Goal: Transaction & Acquisition: Purchase product/service

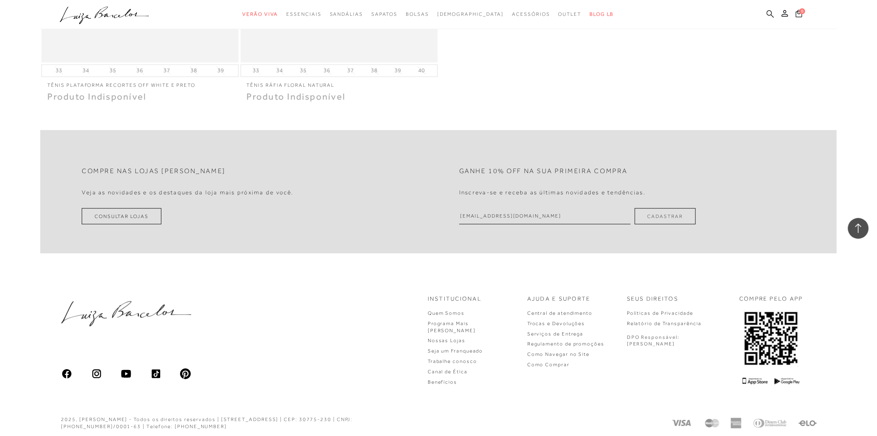
click at [771, 13] on icon at bounding box center [770, 14] width 7 height 8
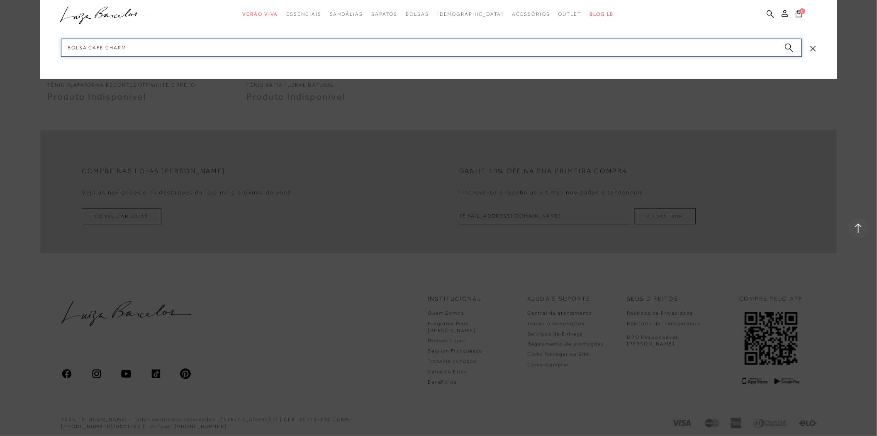
type input "bolsa cafe charms"
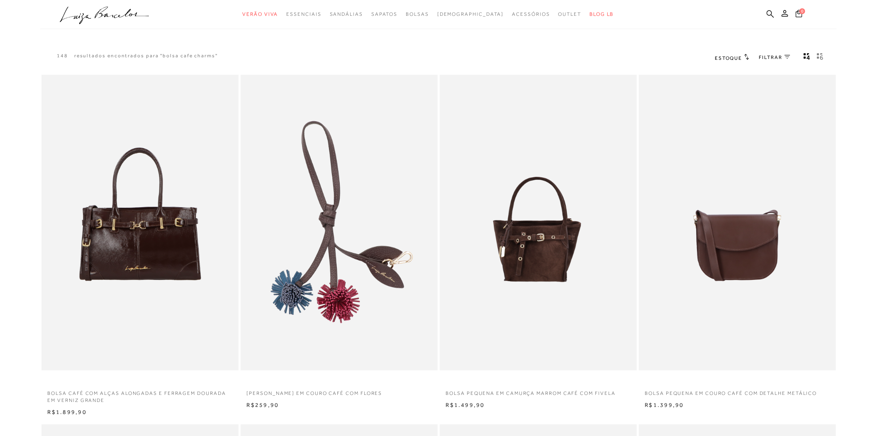
drag, startPoint x: 573, startPoint y: 291, endPoint x: 845, endPoint y: 288, distance: 271.4
click at [845, 288] on body "pa2900006 está carregada. categoryHeader .a{fill-rule:evenodd;} Verão Viva Em a…" at bounding box center [438, 218] width 877 height 436
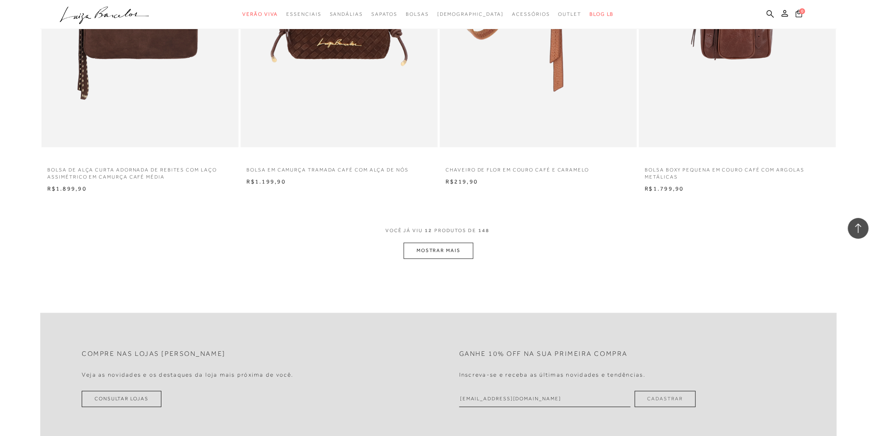
scroll to position [968, 0]
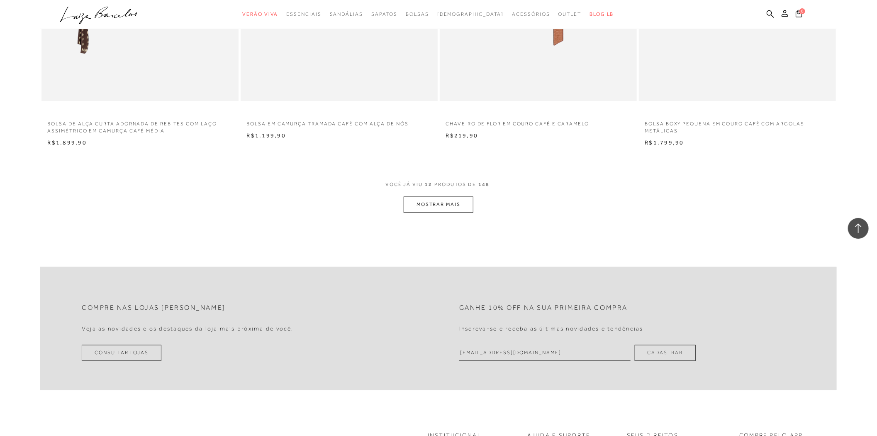
drag, startPoint x: 462, startPoint y: 214, endPoint x: 466, endPoint y: 212, distance: 4.8
click at [466, 208] on button "MOSTRAR MAIS" at bounding box center [439, 205] width 70 height 16
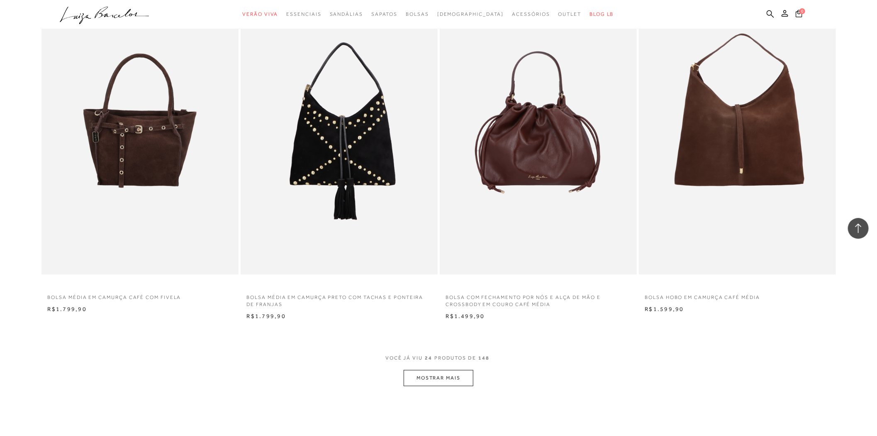
scroll to position [1982, 0]
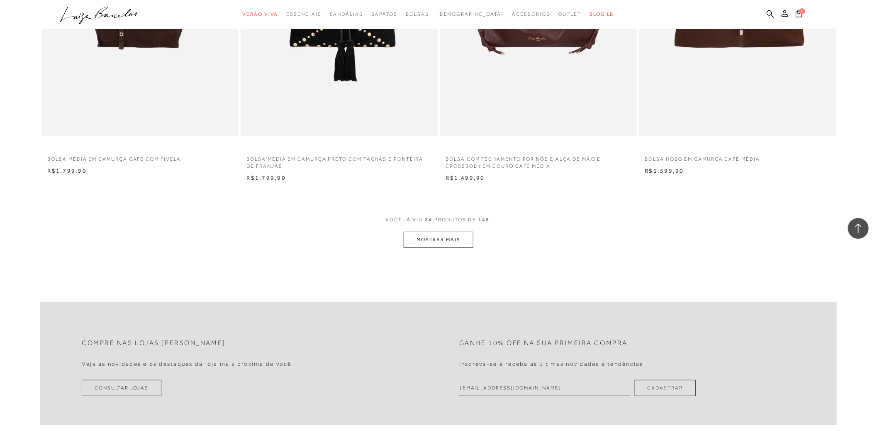
click at [458, 242] on button "MOSTRAR MAIS" at bounding box center [439, 240] width 70 height 16
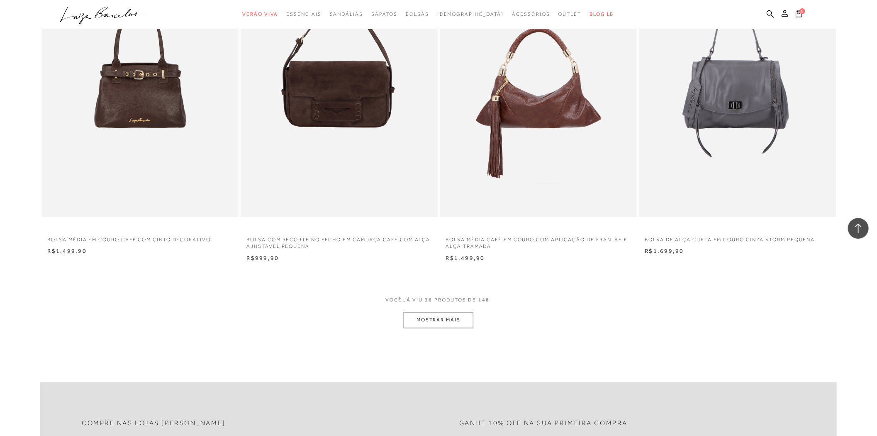
scroll to position [2997, 0]
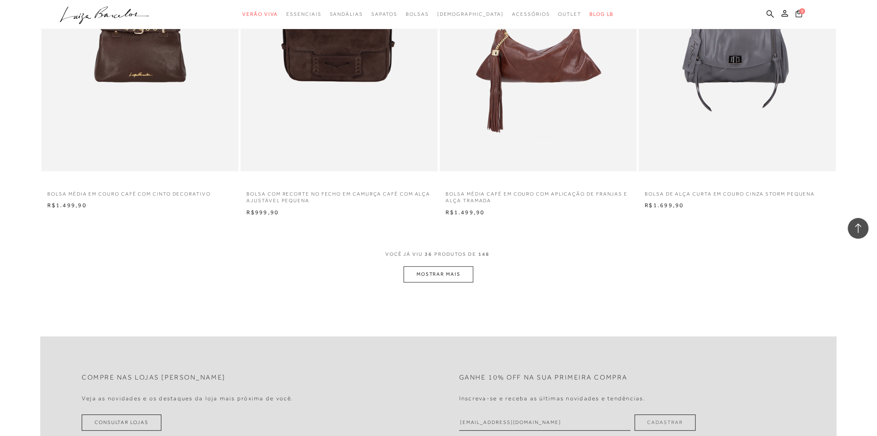
click at [459, 276] on button "MOSTRAR MAIS" at bounding box center [439, 274] width 70 height 16
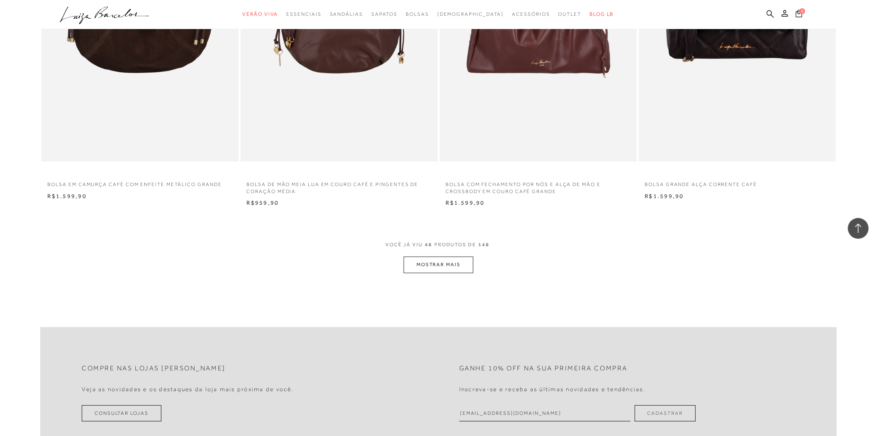
scroll to position [4103, 0]
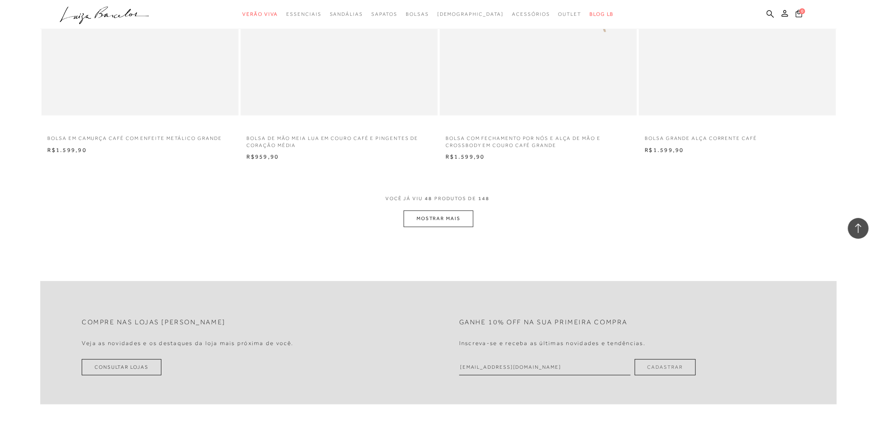
click at [454, 227] on button "MOSTRAR MAIS" at bounding box center [439, 218] width 70 height 16
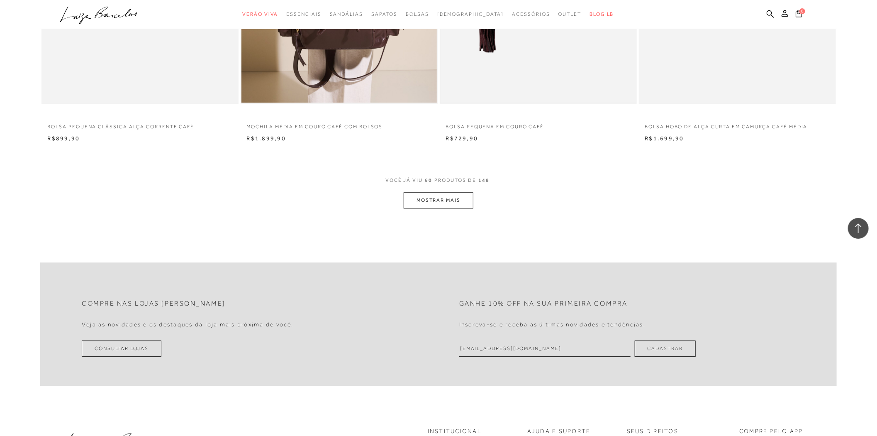
scroll to position [5306, 0]
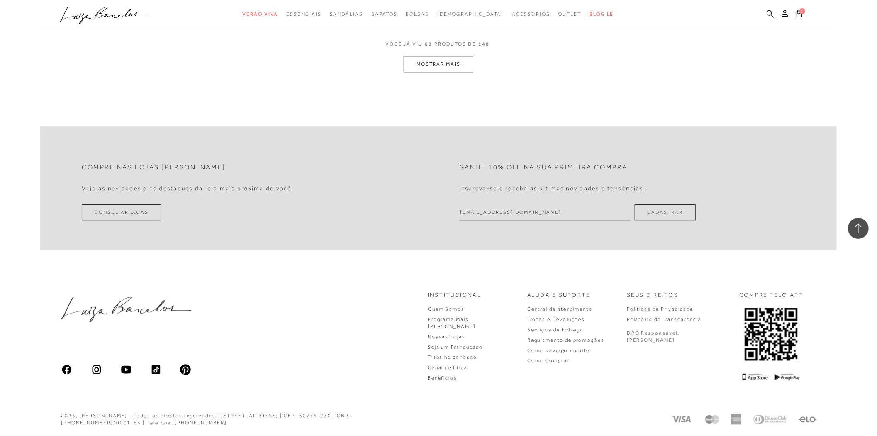
click at [774, 13] on icon at bounding box center [770, 14] width 7 height 8
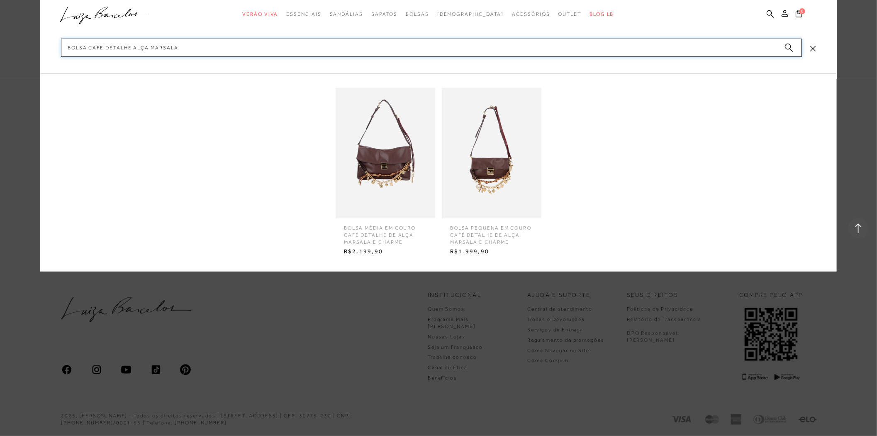
type input "bolsa cafe detalhe alça marsala"
click at [495, 124] on img at bounding box center [492, 153] width 100 height 131
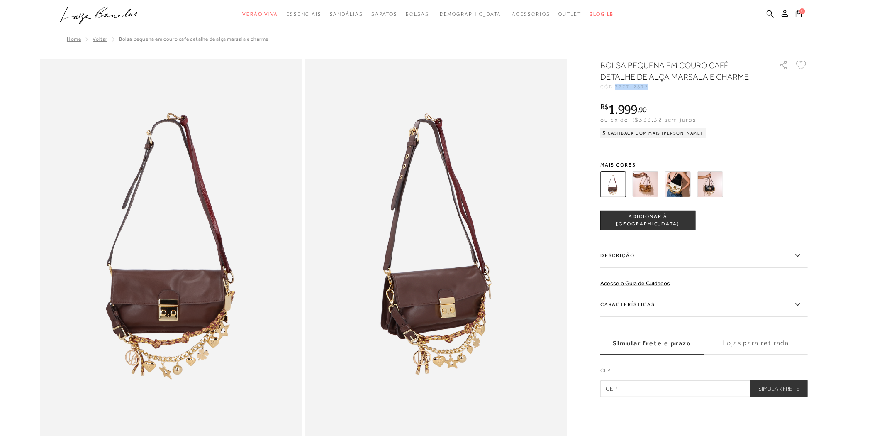
drag, startPoint x: 656, startPoint y: 88, endPoint x: 617, endPoint y: 88, distance: 39.4
click at [617, 88] on div "CÓD: 777712872" at bounding box center [683, 86] width 166 height 5
copy span "777712872"
